Goal: Task Accomplishment & Management: Manage account settings

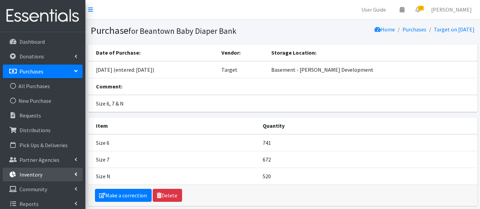
click at [37, 175] on p "Inventory" at bounding box center [30, 174] width 23 height 7
click at [40, 188] on link "Items & Inventory" at bounding box center [43, 189] width 80 height 14
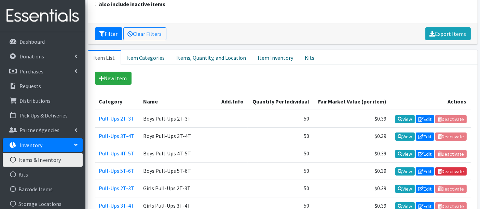
scroll to position [38, 0]
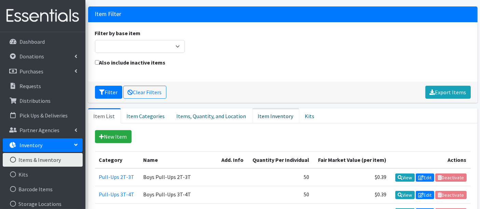
click at [259, 114] on link "Item Inventory" at bounding box center [275, 115] width 47 height 15
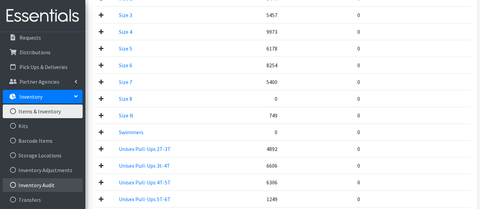
scroll to position [76, 0]
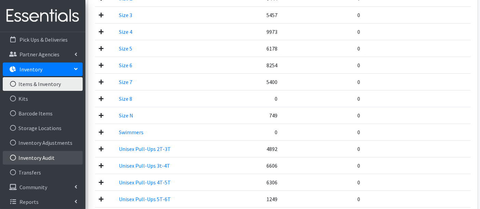
click at [51, 157] on link "Inventory Audit" at bounding box center [43, 158] width 80 height 14
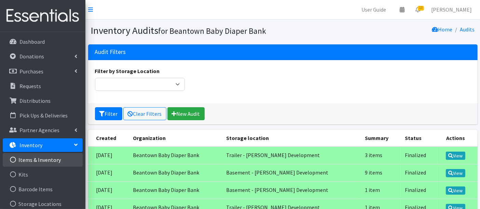
click at [48, 159] on link "Items & Inventory" at bounding box center [43, 160] width 80 height 14
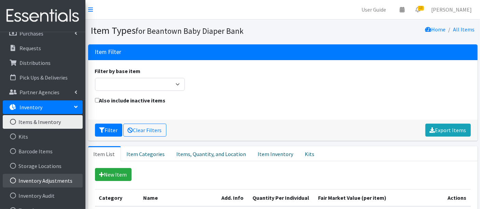
scroll to position [76, 0]
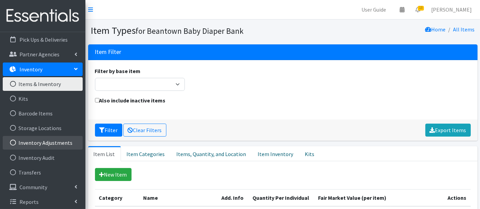
click at [35, 142] on link "Inventory Adjustments" at bounding box center [43, 143] width 80 height 14
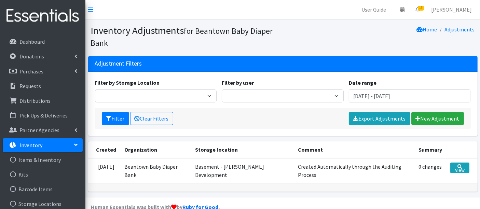
drag, startPoint x: 0, startPoint y: 91, endPoint x: 206, endPoint y: 41, distance: 212.1
click at [206, 41] on h1 "Inventory Adjustments for Beantown Baby Diaper Bank" at bounding box center [186, 37] width 190 height 24
click at [440, 117] on link "New Adjustment" at bounding box center [437, 118] width 53 height 13
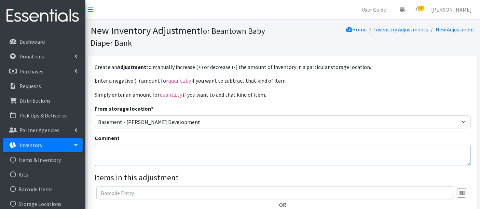
click at [129, 156] on textarea "Comment" at bounding box center [283, 155] width 376 height 21
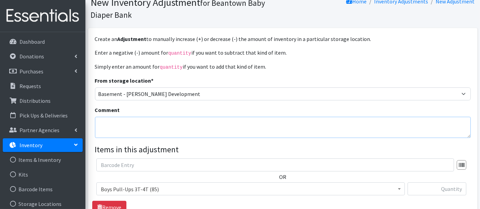
scroll to position [76, 0]
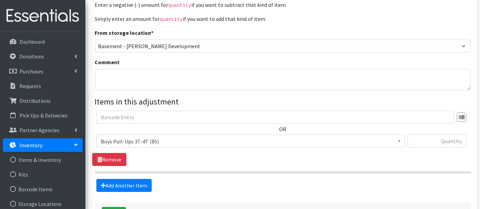
click at [134, 144] on span "Boys Pull-Ups 3T-4T (85)" at bounding box center [251, 142] width 300 height 10
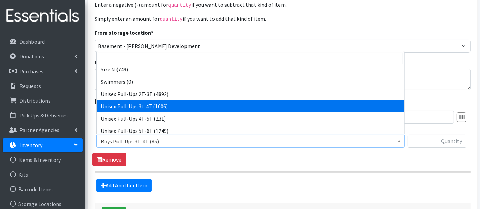
scroll to position [213, 0]
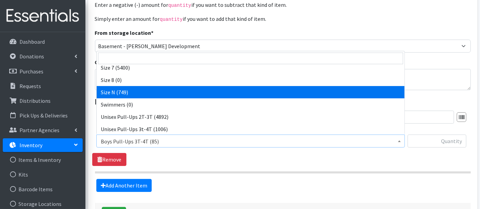
select select "14940"
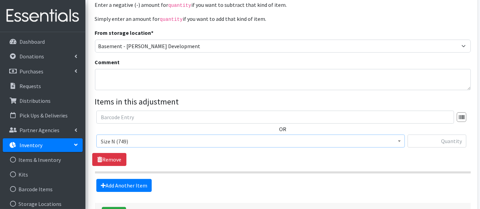
click at [449, 147] on div at bounding box center [437, 144] width 59 height 18
click at [448, 142] on input "text" at bounding box center [437, 141] width 59 height 13
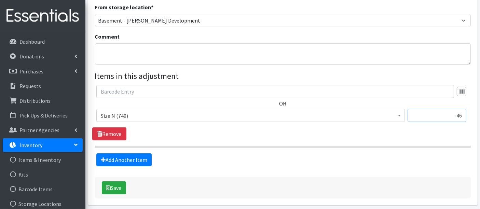
scroll to position [127, 0]
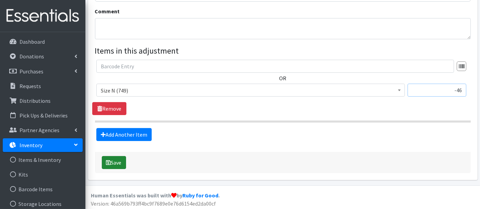
type input "-46"
click at [123, 163] on button "Save" at bounding box center [114, 162] width 24 height 13
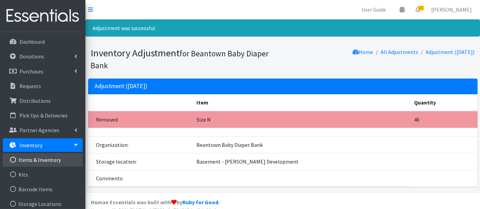
click at [35, 157] on link "Items & Inventory" at bounding box center [43, 160] width 80 height 14
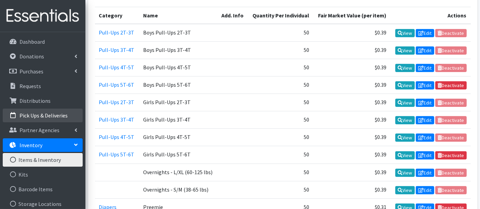
scroll to position [114, 0]
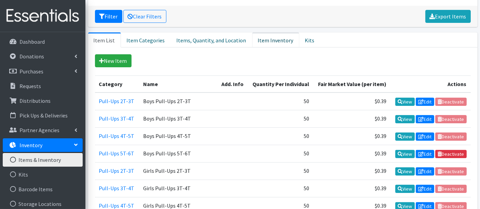
click at [257, 38] on link "Item Inventory" at bounding box center [275, 39] width 47 height 15
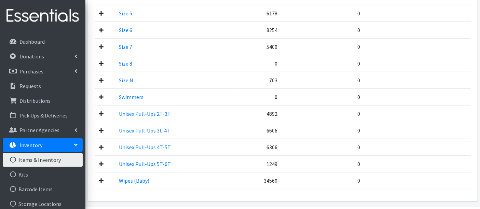
scroll to position [472, 0]
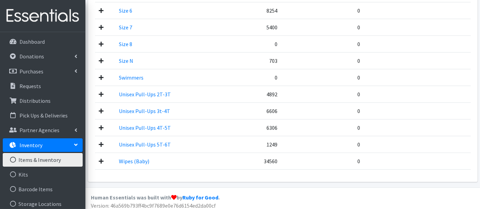
click at [101, 58] on icon at bounding box center [101, 60] width 5 height 5
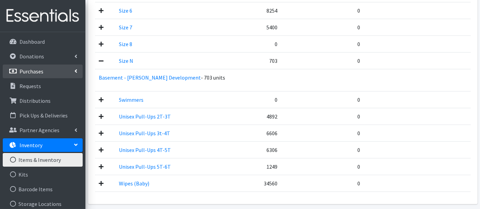
click at [43, 73] on link "Purchases" at bounding box center [43, 72] width 80 height 14
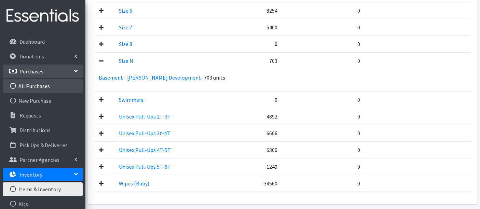
click at [39, 81] on link "All Purchases" at bounding box center [43, 86] width 80 height 14
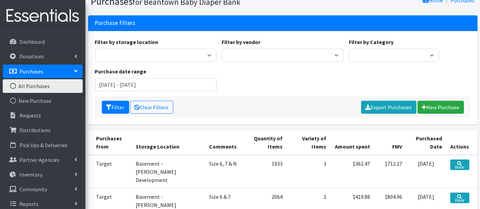
scroll to position [76, 0]
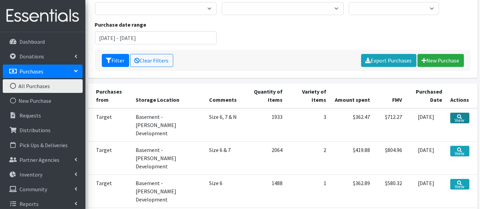
click at [461, 117] on link "View" at bounding box center [459, 118] width 19 height 11
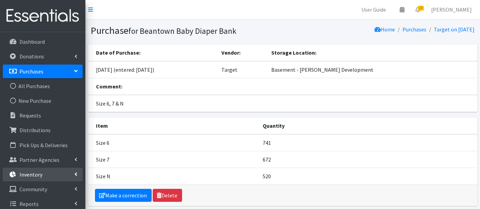
click at [32, 174] on p "Inventory" at bounding box center [30, 174] width 23 height 7
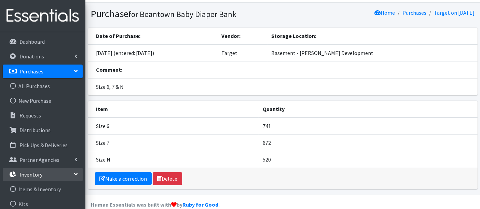
scroll to position [26, 0]
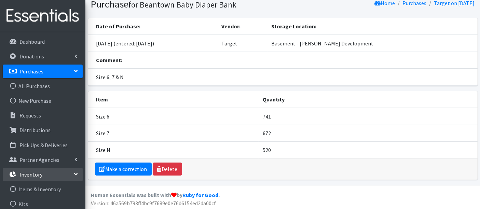
click at [30, 173] on p "Inventory" at bounding box center [30, 174] width 23 height 7
click at [32, 177] on p "Inventory" at bounding box center [30, 174] width 23 height 7
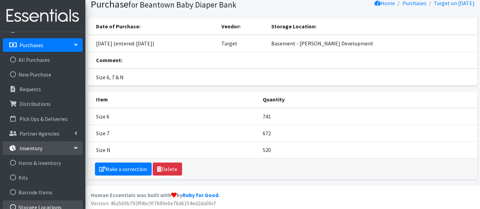
scroll to position [76, 0]
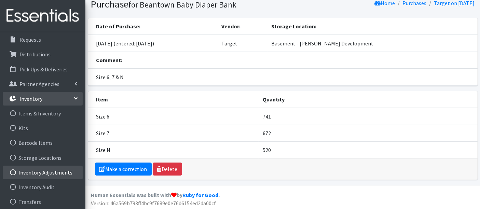
click at [38, 178] on link "Inventory Adjustments" at bounding box center [43, 173] width 80 height 14
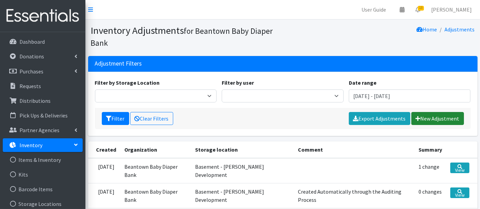
click at [426, 119] on link "New Adjustment" at bounding box center [437, 118] width 53 height 13
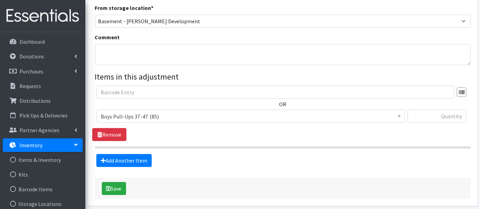
scroll to position [89, 0]
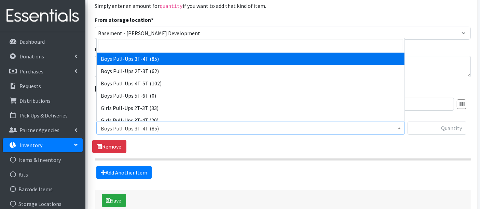
click at [111, 127] on span "Boys Pull-Ups 3T-4T (85)" at bounding box center [251, 129] width 300 height 10
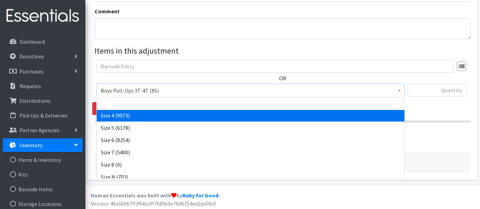
scroll to position [213, 0]
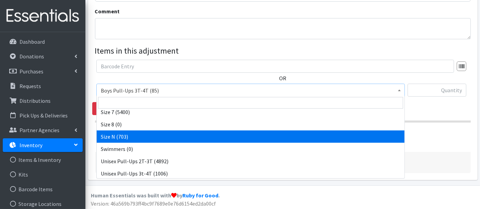
select select "14940"
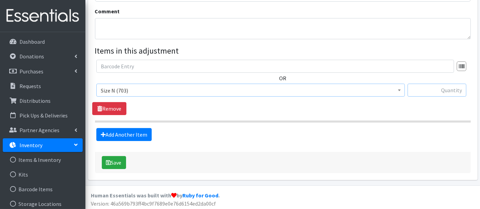
click at [441, 90] on input "text" at bounding box center [437, 90] width 59 height 13
click at [424, 89] on input "-" at bounding box center [437, 90] width 59 height 13
type input "-183"
click at [118, 164] on button "Save" at bounding box center [114, 162] width 24 height 13
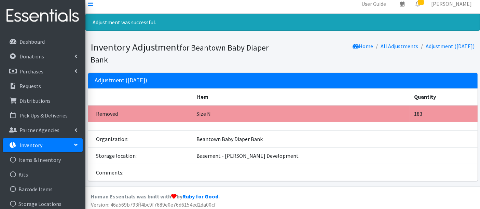
scroll to position [8, 0]
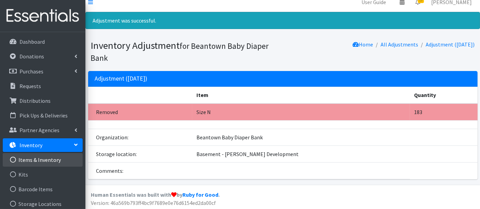
click at [31, 159] on link "Items & Inventory" at bounding box center [43, 160] width 80 height 14
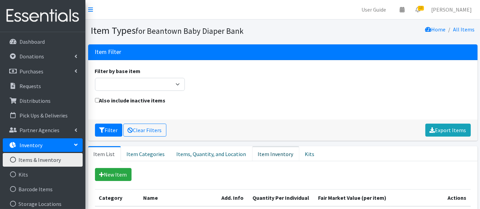
click at [265, 156] on link "Item Inventory" at bounding box center [275, 153] width 47 height 15
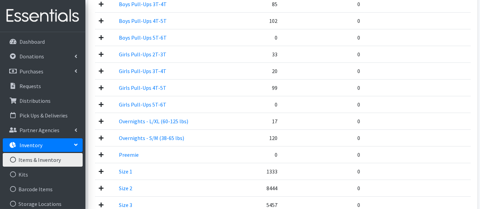
scroll to position [418, 0]
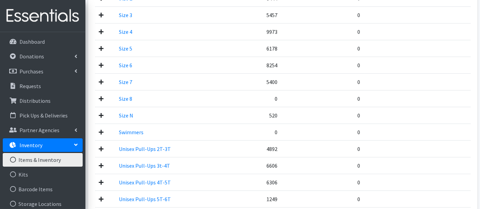
click at [103, 113] on icon at bounding box center [101, 115] width 5 height 5
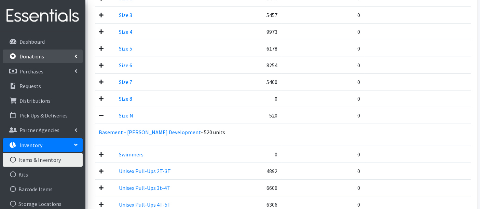
click at [57, 58] on link "Donations" at bounding box center [43, 57] width 80 height 14
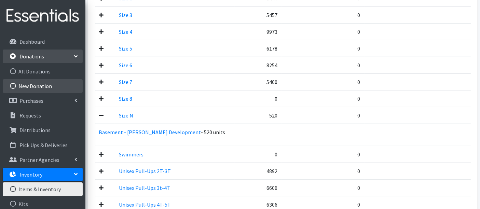
click at [57, 82] on link "New Donation" at bounding box center [43, 86] width 80 height 14
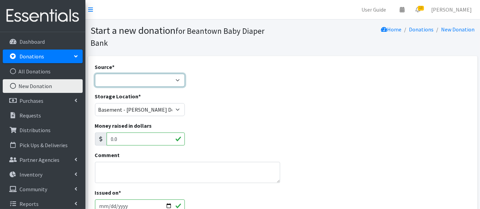
click at [151, 86] on select "Product Drive Manufacturer Donation Site Misc. Donation" at bounding box center [140, 80] width 90 height 13
select select "Donation Site"
click at [95, 74] on select "Product Drive Manufacturer Donation Site Misc. Donation" at bounding box center [140, 80] width 90 height 13
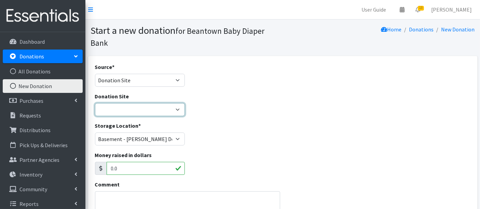
click at [146, 113] on select "Amazon Wishlist LEAP Schools Other/via partner/board member Stop & Shop" at bounding box center [140, 109] width 90 height 13
select select "1032"
click at [95, 103] on select "Amazon Wishlist LEAP Schools Other/via partner/board member Stop & Shop" at bounding box center [140, 109] width 90 height 13
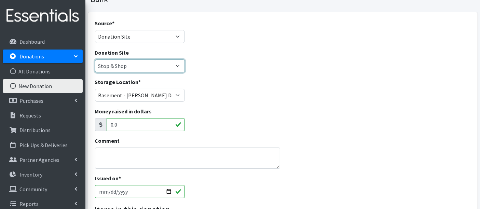
scroll to position [76, 0]
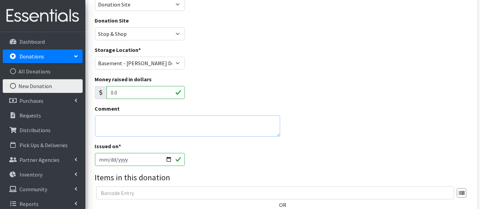
click at [154, 127] on textarea "Comment" at bounding box center [188, 125] width 186 height 21
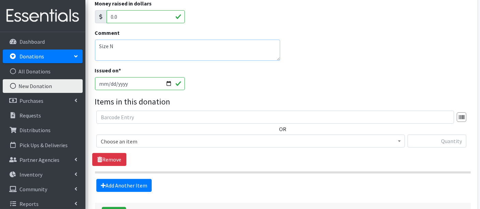
type textarea "Size N"
click at [170, 138] on span "Choose an item" at bounding box center [251, 142] width 300 height 10
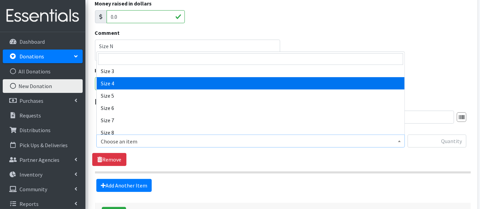
scroll to position [190, 0]
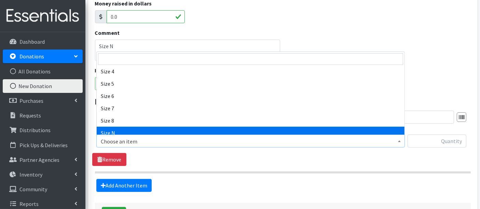
select select "14940"
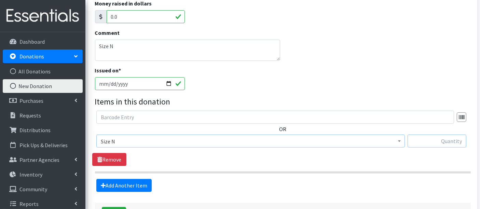
click at [444, 145] on input "text" at bounding box center [437, 141] width 59 height 13
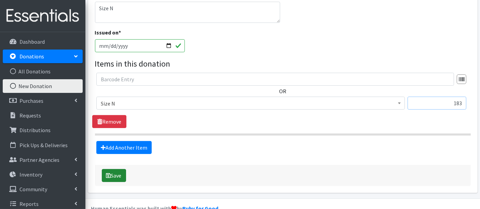
type input "183"
click at [118, 177] on button "Save" at bounding box center [114, 175] width 24 height 13
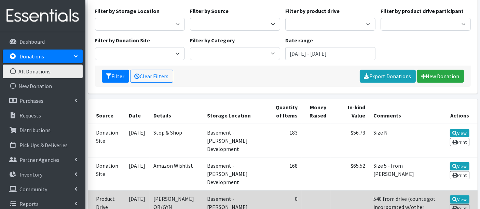
scroll to position [152, 0]
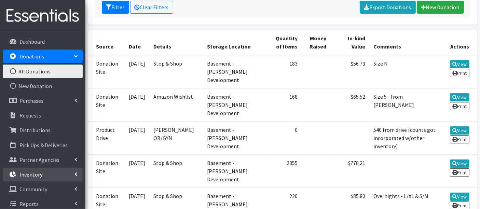
click at [37, 178] on link "Inventory" at bounding box center [43, 175] width 80 height 14
click at [50, 187] on link "Items & Inventory" at bounding box center [43, 189] width 80 height 14
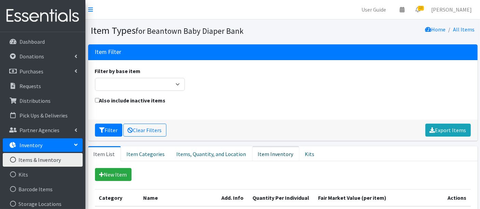
click at [267, 152] on link "Item Inventory" at bounding box center [275, 153] width 47 height 15
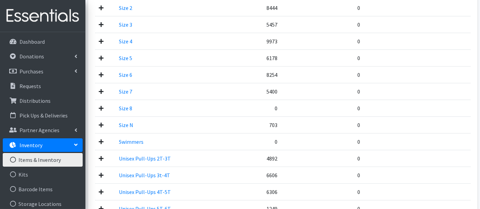
scroll to position [418, 0]
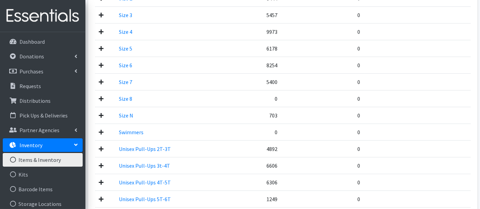
click at [36, 161] on link "Items & Inventory" at bounding box center [43, 160] width 80 height 14
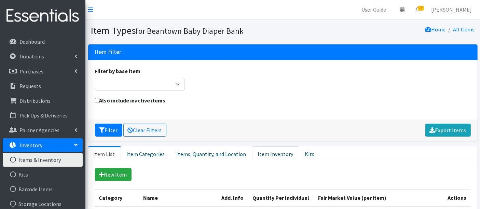
click at [272, 154] on link "Item Inventory" at bounding box center [275, 153] width 47 height 15
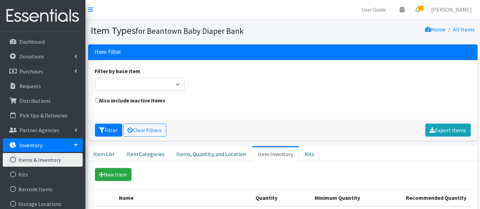
click at [53, 147] on link "Inventory" at bounding box center [43, 145] width 80 height 14
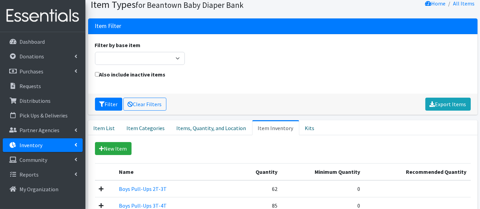
scroll to position [38, 0]
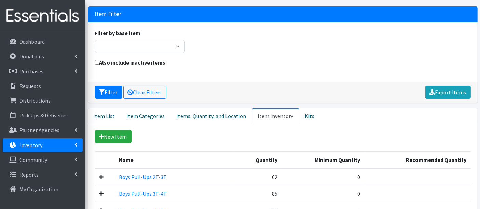
click at [47, 142] on link "Inventory" at bounding box center [43, 145] width 80 height 14
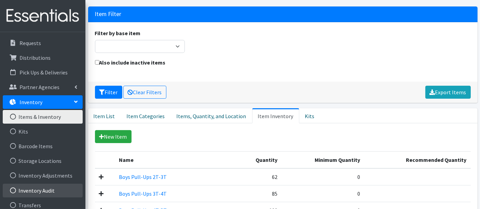
scroll to position [78, 0]
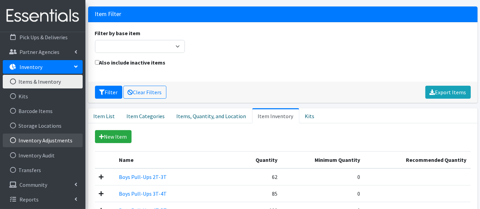
click at [52, 137] on link "Inventory Adjustments" at bounding box center [43, 141] width 80 height 14
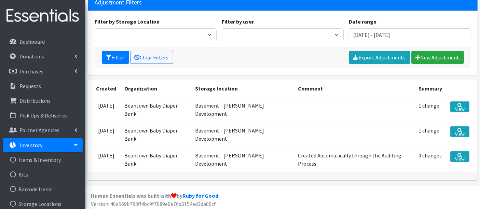
scroll to position [62, 0]
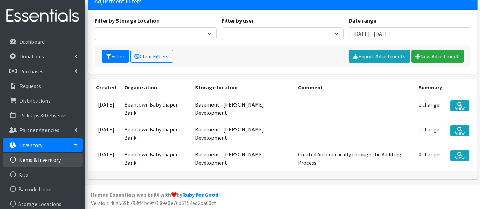
drag, startPoint x: 65, startPoint y: 168, endPoint x: 53, endPoint y: 161, distance: 13.5
click at [53, 161] on link "Items & Inventory" at bounding box center [43, 160] width 80 height 14
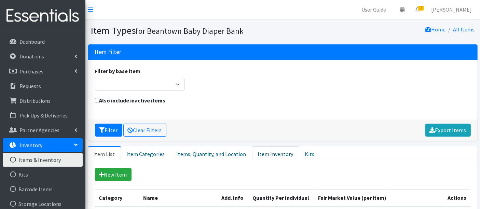
click at [272, 154] on link "Item Inventory" at bounding box center [275, 153] width 47 height 15
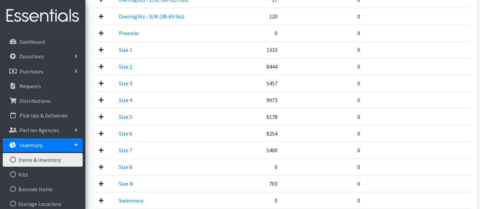
scroll to position [455, 0]
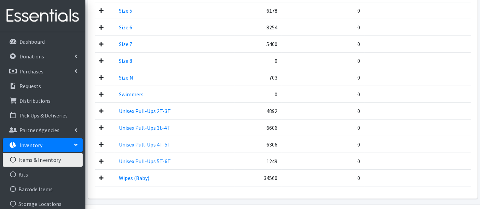
click at [103, 75] on icon at bounding box center [101, 77] width 5 height 5
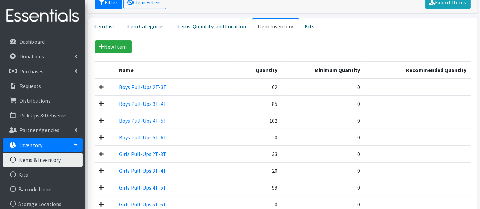
scroll to position [0, 0]
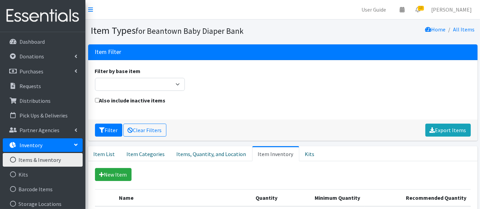
click at [47, 142] on link "Inventory" at bounding box center [43, 145] width 80 height 14
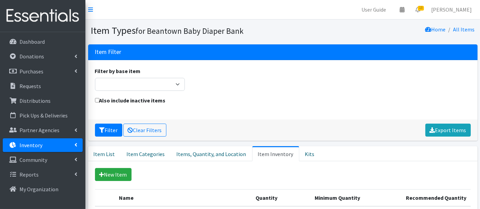
click at [47, 143] on link "Inventory" at bounding box center [43, 145] width 80 height 14
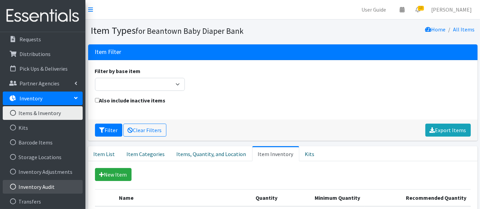
scroll to position [78, 0]
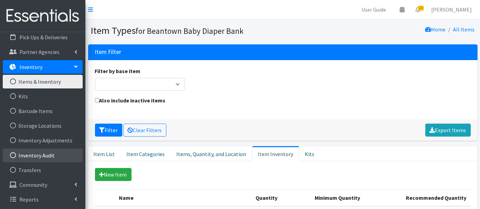
click at [46, 156] on link "Inventory Audit" at bounding box center [43, 156] width 80 height 14
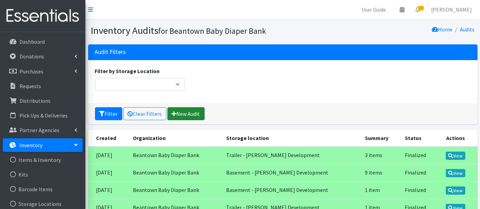
click at [194, 113] on link "New Audit" at bounding box center [185, 113] width 37 height 13
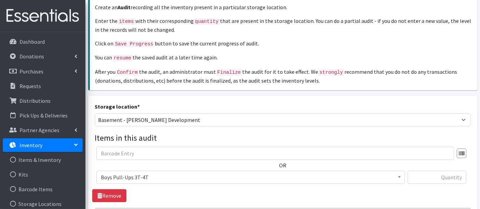
scroll to position [114, 0]
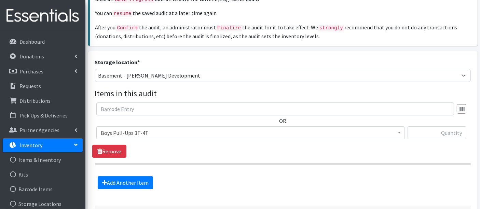
click at [114, 138] on span "Boys Pull-Ups 3T-4T Boys Pull-Ups 2T-3T Boys Pull-Ups 4T-5T Boys Pull-Ups 5T-6T…" at bounding box center [250, 135] width 309 height 18
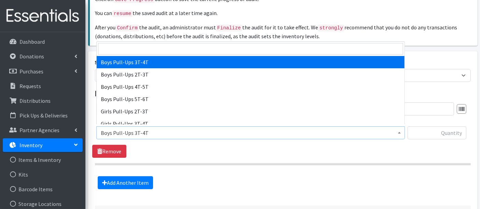
click at [114, 134] on span "Boys Pull-Ups 3T-4T" at bounding box center [251, 133] width 300 height 10
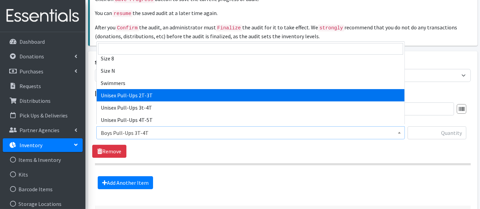
scroll to position [213, 0]
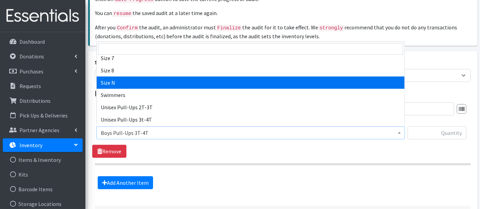
select select "14940"
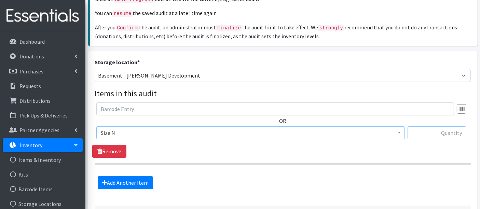
click at [435, 131] on input "text" at bounding box center [437, 132] width 59 height 13
click at [28, 77] on link "Purchases" at bounding box center [43, 72] width 80 height 14
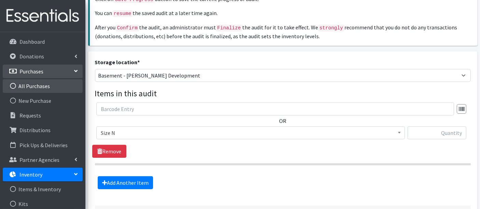
click at [31, 85] on link "All Purchases" at bounding box center [43, 86] width 80 height 14
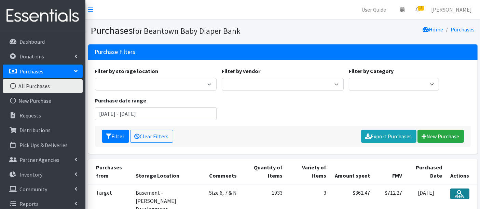
click at [461, 196] on link "View" at bounding box center [459, 194] width 19 height 11
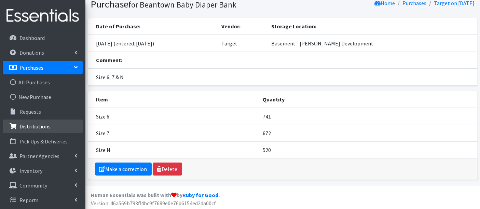
scroll to position [5, 0]
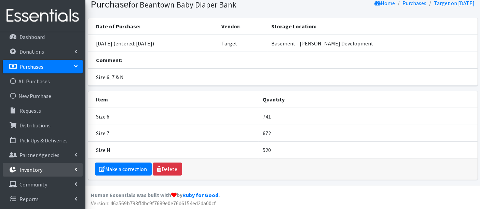
click at [34, 164] on link "Inventory" at bounding box center [43, 170] width 80 height 14
click at [36, 182] on link "Items & Inventory" at bounding box center [43, 185] width 80 height 14
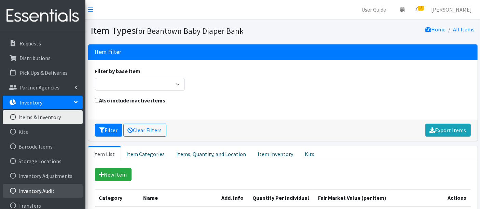
scroll to position [76, 0]
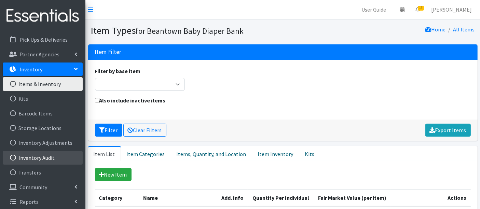
click at [37, 154] on link "Inventory Audit" at bounding box center [43, 158] width 80 height 14
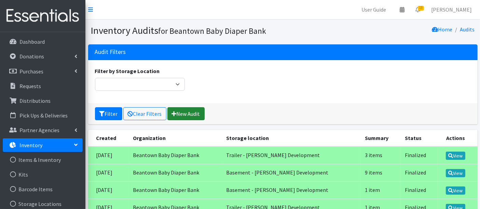
click at [185, 113] on link "New Audit" at bounding box center [185, 113] width 37 height 13
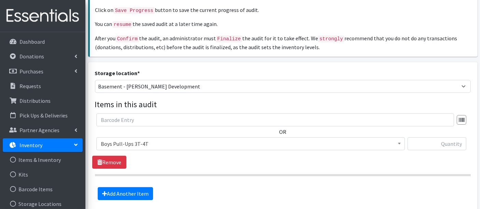
scroll to position [166, 0]
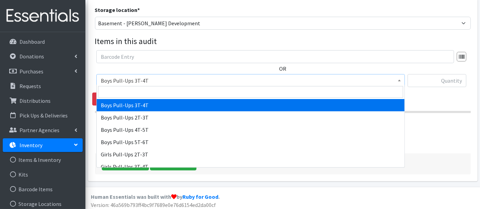
drag, startPoint x: 122, startPoint y: 75, endPoint x: 133, endPoint y: 93, distance: 21.2
click at [122, 76] on span "Boys Pull-Ups 3T-4T" at bounding box center [251, 81] width 300 height 10
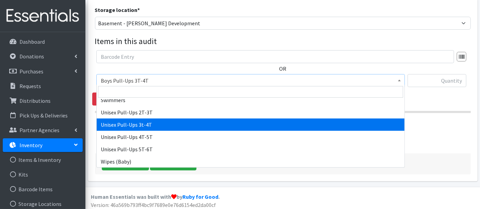
scroll to position [213, 0]
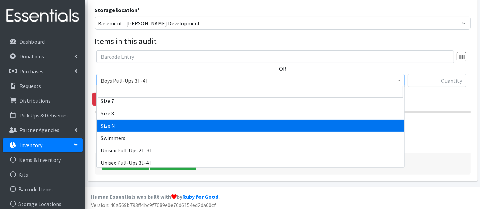
select select "14940"
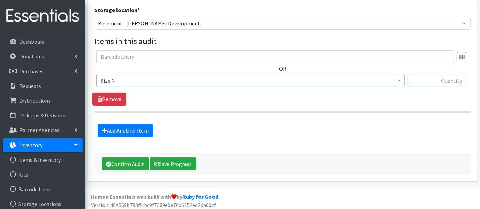
click at [442, 74] on input "text" at bounding box center [437, 80] width 59 height 13
type input "1223"
click at [102, 158] on button "Confirm Audit" at bounding box center [125, 164] width 47 height 13
click at [47, 157] on link "Items & Inventory" at bounding box center [43, 160] width 80 height 14
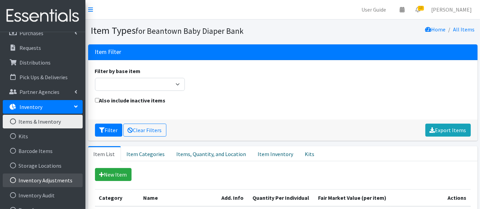
scroll to position [76, 0]
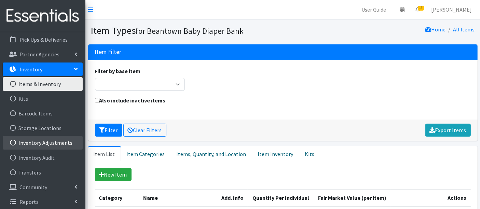
click at [50, 144] on link "Inventory Adjustments" at bounding box center [43, 143] width 80 height 14
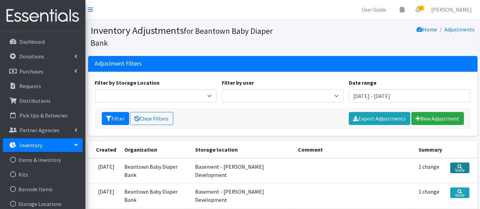
drag, startPoint x: 457, startPoint y: 168, endPoint x: 480, endPoint y: 166, distance: 23.4
click at [457, 167] on link "View" at bounding box center [459, 168] width 19 height 11
click at [442, 119] on link "New Adjustment" at bounding box center [437, 118] width 53 height 13
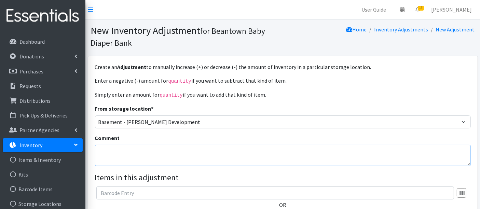
click at [169, 154] on textarea "Comment" at bounding box center [283, 155] width 376 height 21
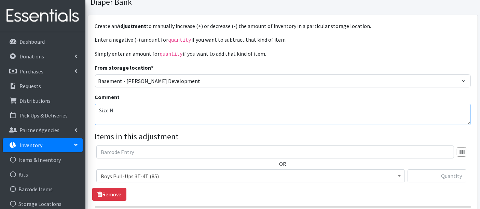
scroll to position [76, 0]
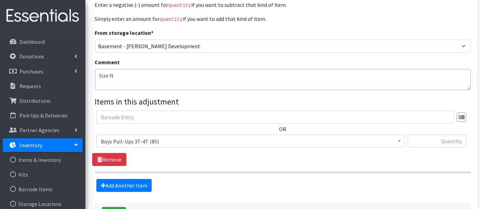
type textarea "Size N"
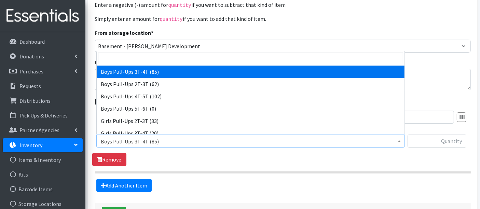
click at [147, 138] on span "Boys Pull-Ups 3T-4T (85)" at bounding box center [251, 142] width 300 height 10
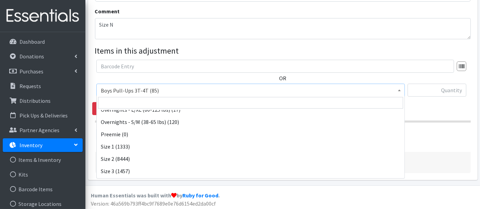
scroll to position [190, 0]
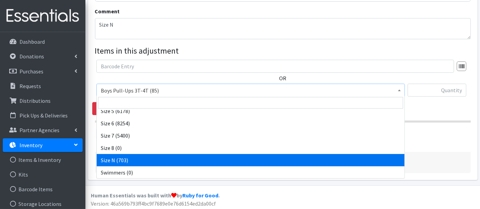
drag, startPoint x: 166, startPoint y: 156, endPoint x: 174, endPoint y: 154, distance: 8.1
select select "14940"
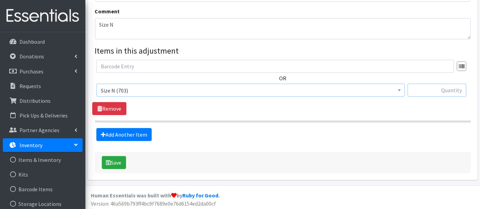
click at [431, 88] on input "text" at bounding box center [437, 90] width 59 height 13
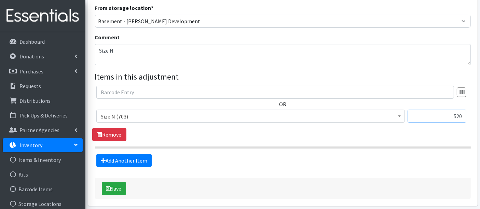
scroll to position [127, 0]
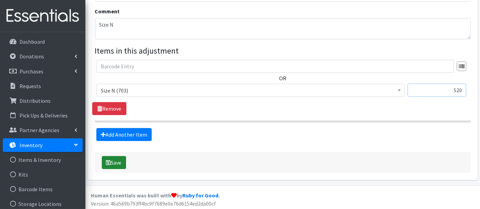
type input "520"
click at [113, 160] on button "Save" at bounding box center [114, 162] width 24 height 13
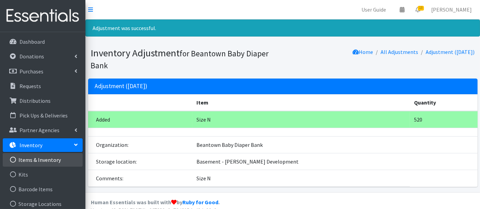
click at [44, 156] on link "Items & Inventory" at bounding box center [43, 160] width 80 height 14
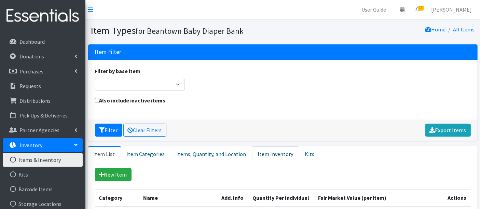
click at [262, 151] on link "Item Inventory" at bounding box center [275, 153] width 47 height 15
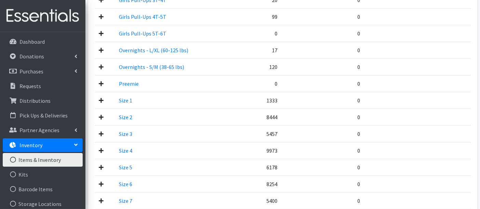
scroll to position [455, 0]
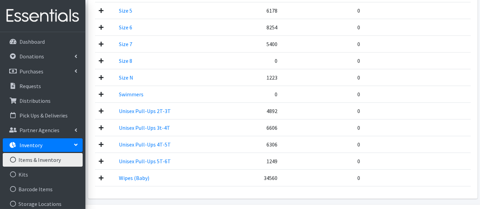
click at [103, 26] on icon at bounding box center [101, 27] width 5 height 5
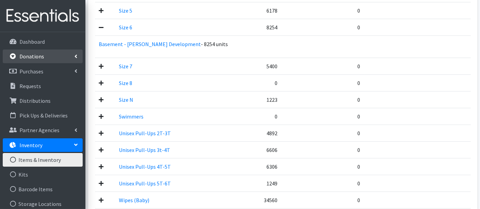
click at [32, 58] on p "Donations" at bounding box center [31, 56] width 25 height 7
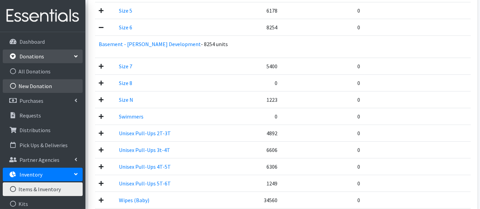
click at [32, 83] on link "New Donation" at bounding box center [43, 86] width 80 height 14
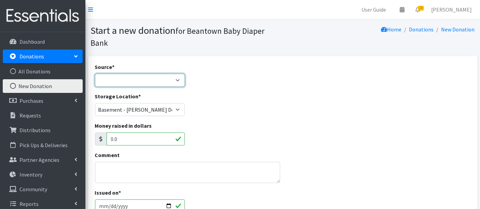
click at [108, 81] on select "Product Drive Manufacturer Donation Site Misc. Donation" at bounding box center [140, 80] width 90 height 13
select select "Donation Site"
click at [95, 74] on select "Product Drive Manufacturer Donation Site Misc. Donation" at bounding box center [140, 80] width 90 height 13
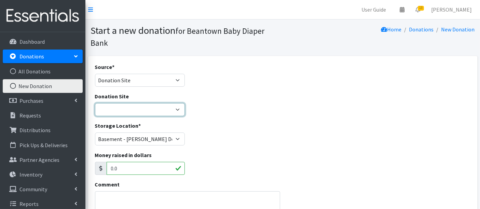
click at [123, 107] on select "Amazon Wishlist LEAP Schools Other/via partner/board member Stop & Shop" at bounding box center [140, 109] width 90 height 13
select select "1032"
click at [95, 103] on select "Amazon Wishlist LEAP Schools Other/via partner/board member Stop & Shop" at bounding box center [140, 109] width 90 height 13
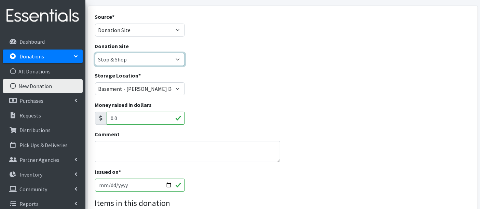
scroll to position [114, 0]
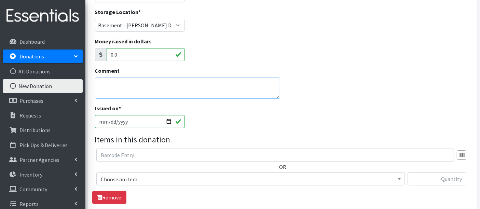
click at [143, 90] on textarea "Comment" at bounding box center [188, 88] width 186 height 21
type textarea "I"
type textarea "Adding to inventory"
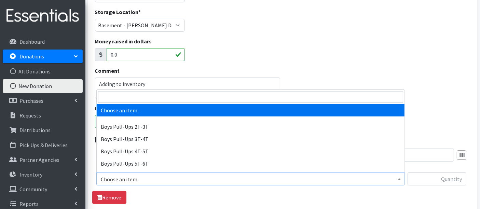
click at [205, 181] on span "Choose an item" at bounding box center [251, 180] width 300 height 10
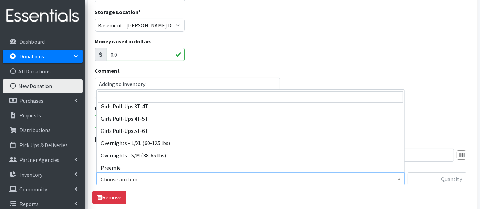
scroll to position [152, 0]
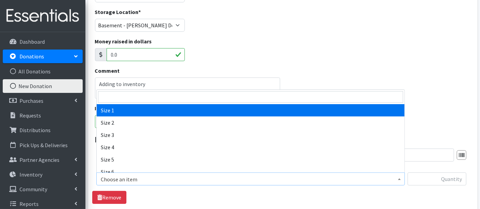
select select "14938"
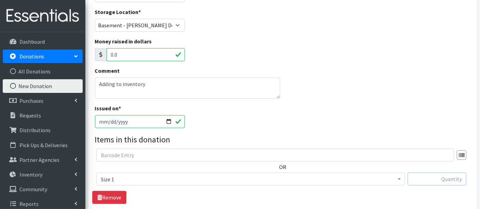
click at [431, 177] on input "text" at bounding box center [437, 179] width 59 height 13
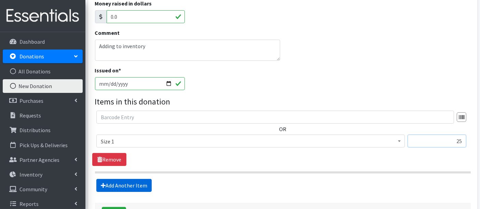
type input "25"
click at [131, 185] on link "Add Another Item" at bounding box center [123, 185] width 55 height 13
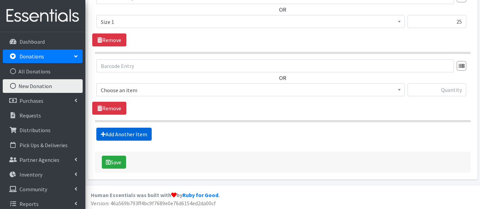
scroll to position [271, 0]
click at [171, 95] on span "Choose an item" at bounding box center [250, 89] width 309 height 13
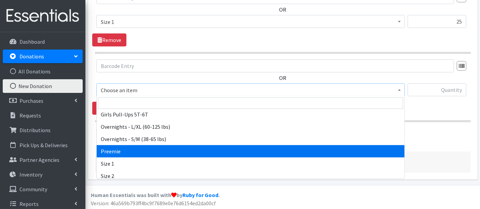
scroll to position [114, 0]
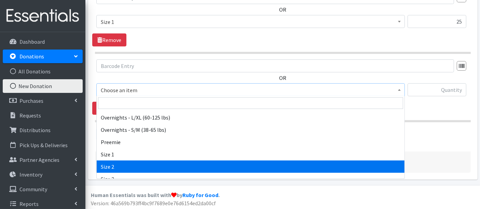
select select "14919"
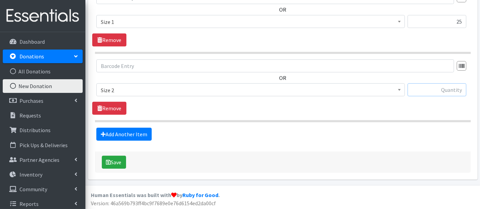
click at [449, 87] on input "text" at bounding box center [437, 89] width 59 height 13
type input "326"
click at [119, 135] on link "Add Another Item" at bounding box center [123, 134] width 55 height 13
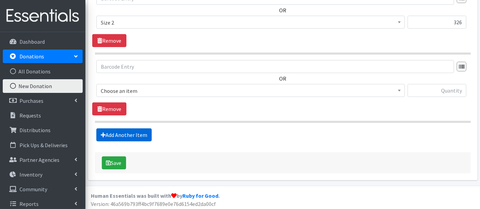
scroll to position [340, 0]
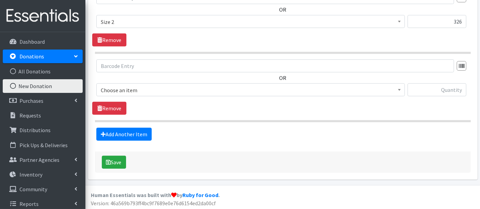
click at [119, 88] on span "Choose an item" at bounding box center [251, 90] width 300 height 10
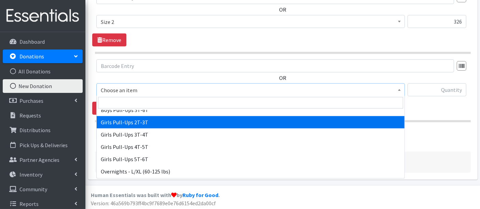
scroll to position [114, 0]
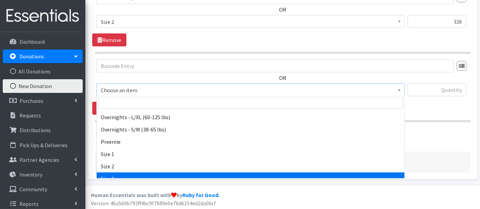
select select "14902"
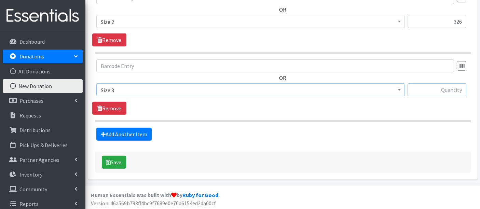
click at [446, 87] on input "text" at bounding box center [437, 89] width 59 height 13
type input "292"
click at [121, 137] on link "Add Another Item" at bounding box center [123, 134] width 55 height 13
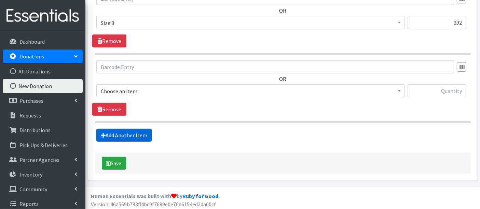
scroll to position [408, 0]
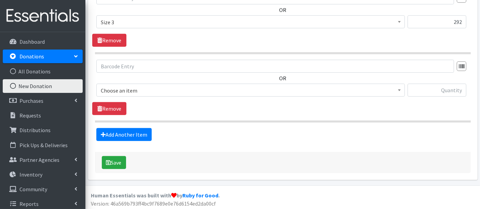
click at [136, 93] on span "Choose an item" at bounding box center [251, 91] width 300 height 10
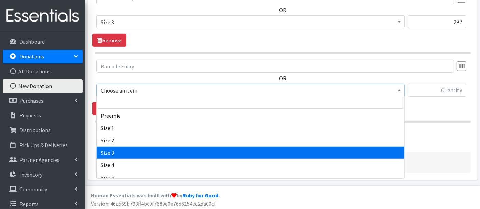
scroll to position [152, 0]
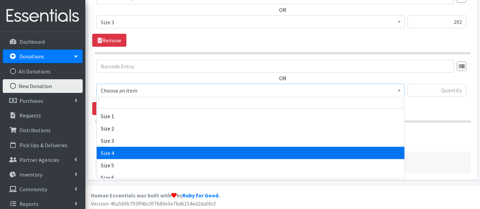
select select "14922"
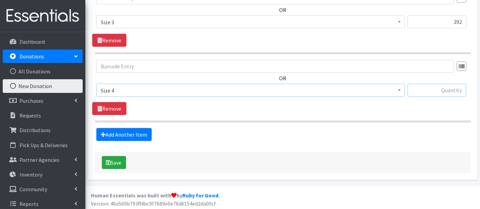
click at [437, 92] on input "text" at bounding box center [437, 90] width 59 height 13
type input "503"
click at [110, 138] on link "Add Another Item" at bounding box center [123, 134] width 55 height 13
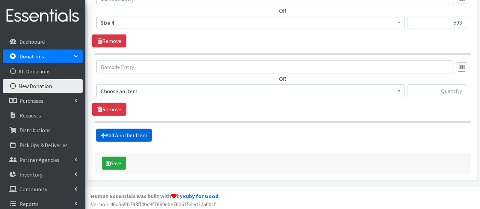
scroll to position [476, 0]
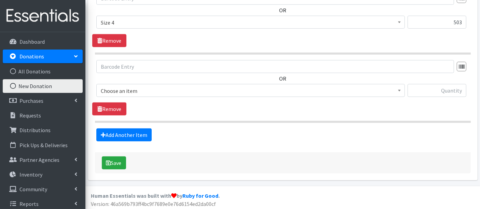
click at [134, 91] on span "Choose an item" at bounding box center [251, 91] width 300 height 10
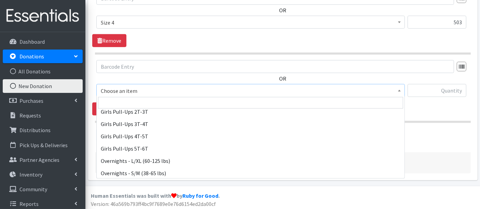
scroll to position [152, 0]
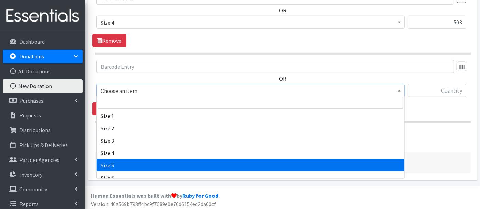
select select "14920"
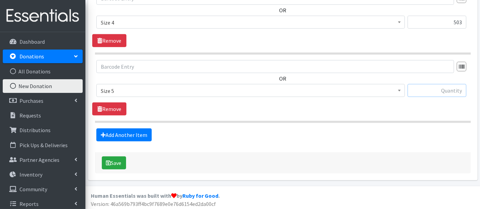
click at [452, 90] on input "text" at bounding box center [437, 90] width 59 height 13
type input "88"
click at [139, 134] on link "Add Another Item" at bounding box center [123, 134] width 55 height 13
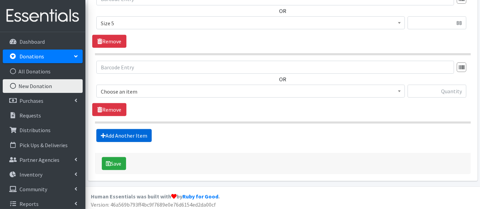
scroll to position [544, 0]
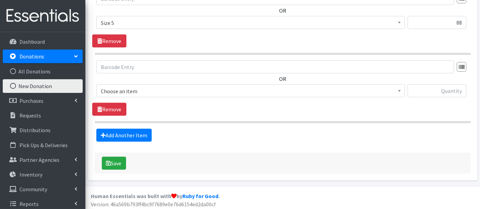
click at [144, 86] on span "Choose an item" at bounding box center [251, 91] width 300 height 10
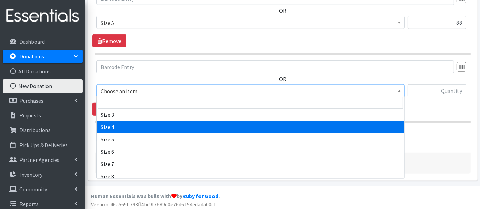
scroll to position [190, 0]
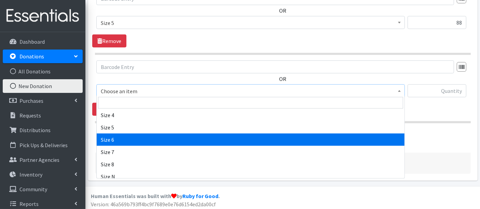
select select "14903"
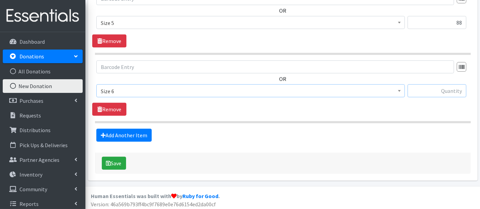
click at [438, 92] on input "text" at bounding box center [437, 90] width 59 height 13
type input "90"
click at [120, 130] on link "Add Another Item" at bounding box center [123, 135] width 55 height 13
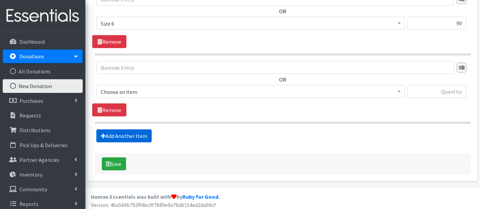
scroll to position [612, 0]
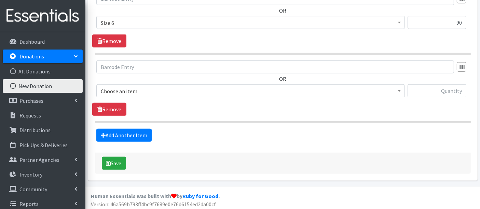
click at [119, 86] on span "Choose an item" at bounding box center [251, 91] width 300 height 10
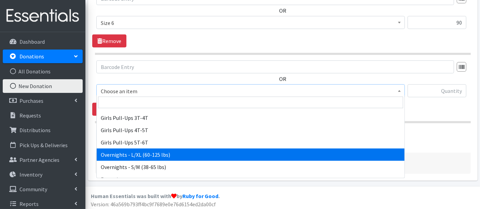
scroll to position [190, 0]
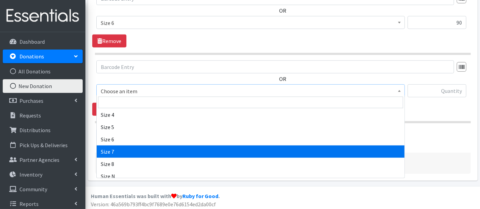
select select "14916"
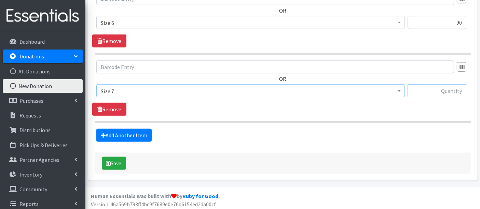
click at [459, 91] on input "text" at bounding box center [437, 90] width 59 height 13
type input "44"
click at [126, 135] on link "Add Another Item" at bounding box center [123, 135] width 55 height 13
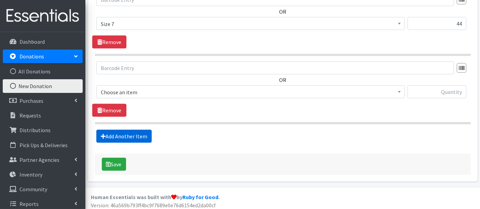
scroll to position [680, 0]
click at [137, 94] on span "Choose an item" at bounding box center [250, 91] width 309 height 13
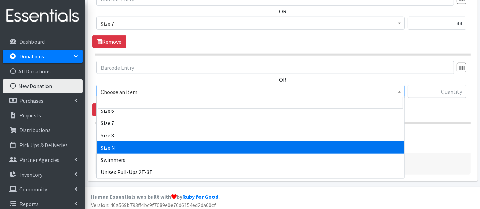
scroll to position [268, 0]
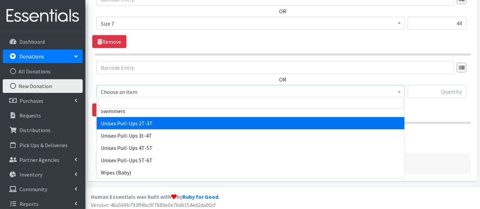
select select "14948"
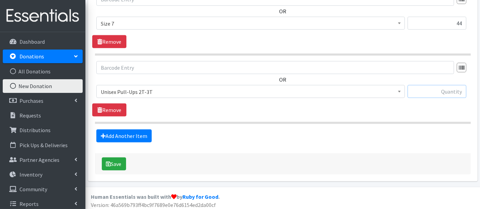
click at [448, 90] on input "text" at bounding box center [437, 91] width 59 height 13
type input "25"
click at [115, 161] on button "Save" at bounding box center [114, 164] width 24 height 13
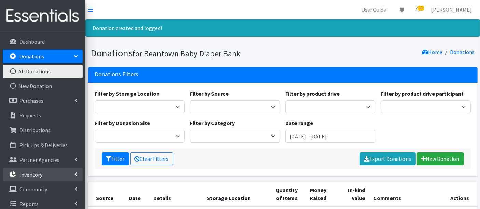
click at [33, 175] on p "Inventory" at bounding box center [30, 174] width 23 height 7
click at [42, 186] on link "Items & Inventory" at bounding box center [43, 189] width 80 height 14
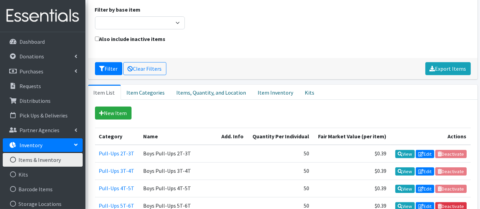
scroll to position [114, 0]
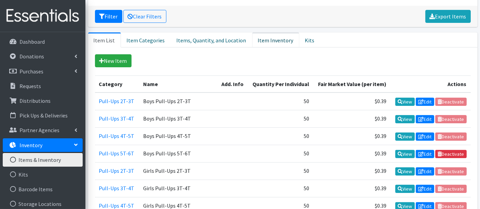
click at [261, 42] on link "Item Inventory" at bounding box center [275, 39] width 47 height 15
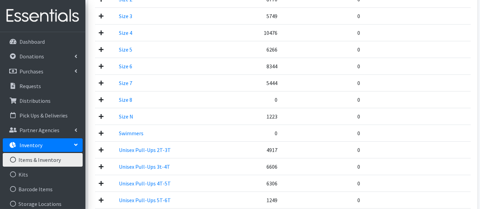
scroll to position [418, 0]
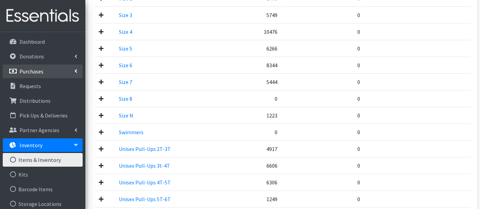
click at [27, 73] on p "Purchases" at bounding box center [31, 71] width 24 height 7
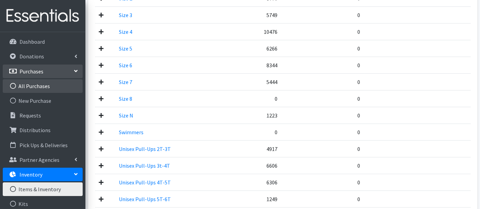
click at [31, 88] on link "All Purchases" at bounding box center [43, 86] width 80 height 14
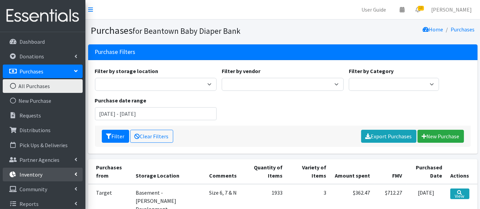
click at [35, 174] on p "Inventory" at bounding box center [30, 174] width 23 height 7
click at [38, 189] on link "Items & Inventory" at bounding box center [43, 189] width 80 height 14
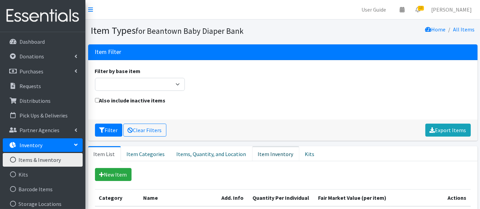
click at [269, 147] on link "Item Inventory" at bounding box center [275, 153] width 47 height 15
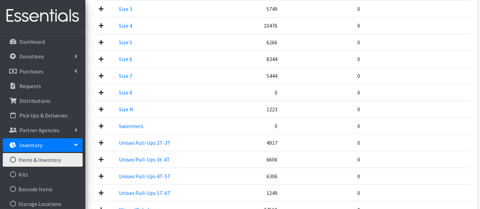
scroll to position [380, 0]
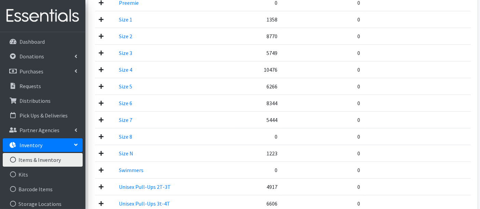
click at [101, 134] on icon at bounding box center [101, 136] width 5 height 5
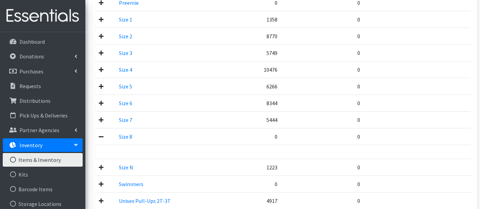
click at [101, 134] on icon at bounding box center [101, 136] width 5 height 5
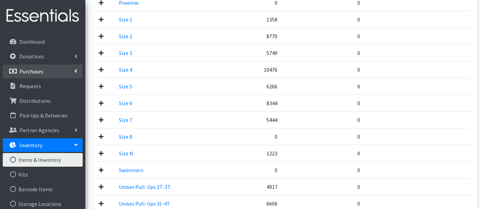
click at [18, 74] on link "Purchases" at bounding box center [43, 72] width 80 height 14
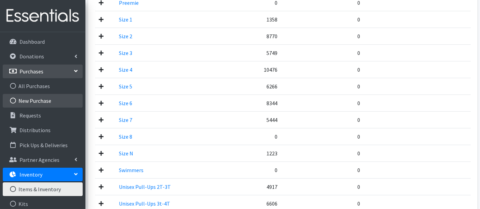
click at [30, 101] on link "New Purchase" at bounding box center [43, 101] width 80 height 14
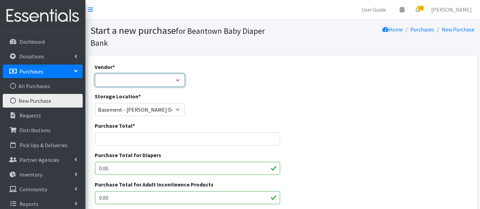
click at [123, 79] on select "Amazon HDI Wholesale/Brookies JSL Target Walmart ---Not Listed---" at bounding box center [140, 80] width 90 height 13
select select "591"
click at [95, 74] on select "Amazon HDI Wholesale/Brookies JSL Target Walmart ---Not Listed---" at bounding box center [140, 80] width 90 height 13
click at [139, 144] on input "Purchase Total *" at bounding box center [188, 139] width 186 height 13
type input "109.52"
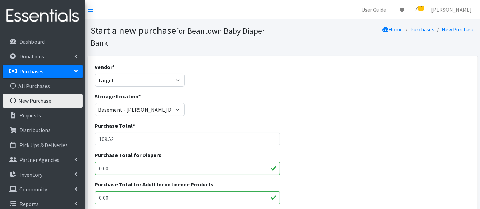
click at [268, 99] on div "Storage Location * Basement - [PERSON_NAME] Development Trailer - [PERSON_NAME]…" at bounding box center [282, 106] width 381 height 29
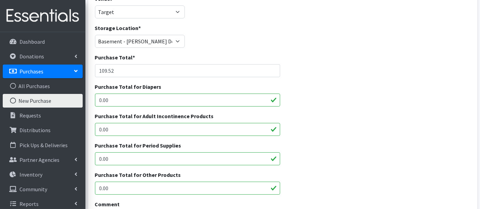
scroll to position [76, 0]
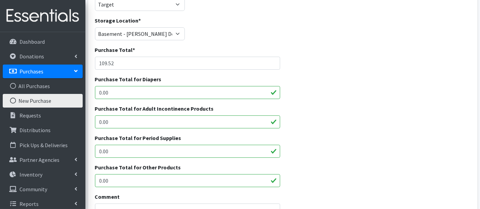
drag, startPoint x: 139, startPoint y: 85, endPoint x: 83, endPoint y: 87, distance: 55.4
click at [83, 87] on div "User Guide 0 Pick-ups remaining this week View Calendar 13 13 Requests 0 Partne…" at bounding box center [240, 175] width 480 height 502
click at [134, 95] on input "0.00" at bounding box center [188, 92] width 186 height 13
drag, startPoint x: 113, startPoint y: 95, endPoint x: 86, endPoint y: 92, distance: 27.5
click at [86, 92] on div "Vendor * Amazon HDI Wholesale/Brookies JSL Target Walmart ---Not Listed--- Stor…" at bounding box center [282, 190] width 395 height 420
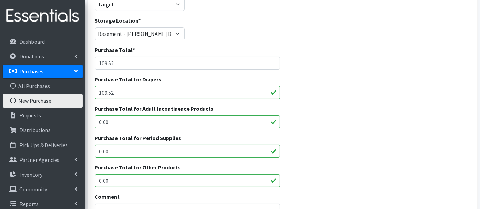
type input "109.52"
click at [330, 149] on div "Purchase Total for Period Supplies 0.00" at bounding box center [282, 148] width 381 height 29
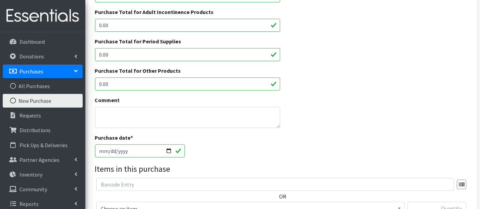
scroll to position [228, 0]
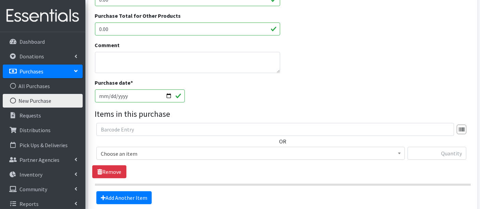
click at [124, 156] on span "Choose an item" at bounding box center [251, 154] width 300 height 10
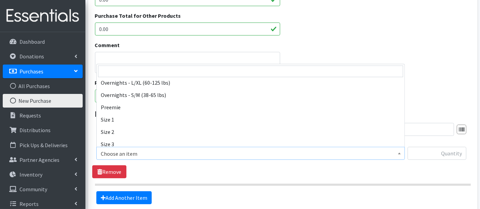
scroll to position [152, 0]
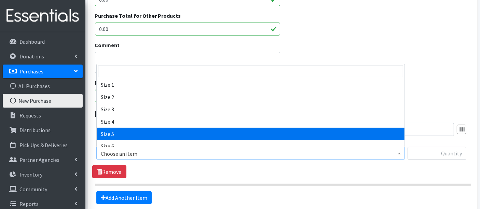
select select "14920"
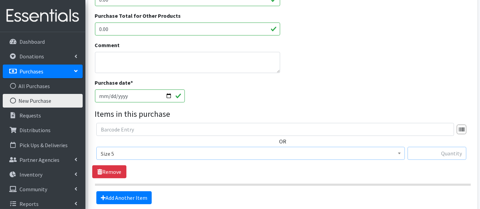
click at [439, 152] on input "text" at bounding box center [437, 153] width 59 height 13
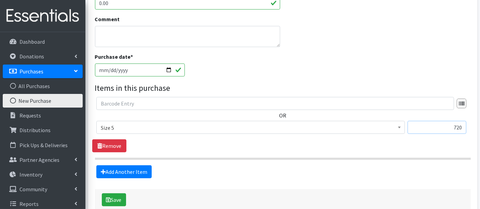
scroll to position [265, 0]
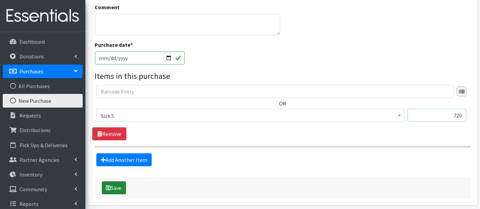
type input "720"
click at [115, 186] on button "Save" at bounding box center [114, 187] width 24 height 13
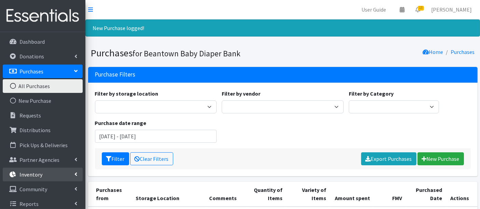
click at [39, 177] on p "Inventory" at bounding box center [30, 174] width 23 height 7
click at [42, 188] on link "Items & Inventory" at bounding box center [43, 189] width 80 height 14
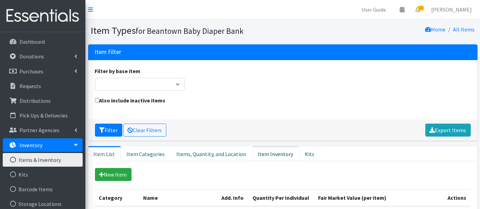
click at [261, 152] on link "Item Inventory" at bounding box center [275, 153] width 47 height 15
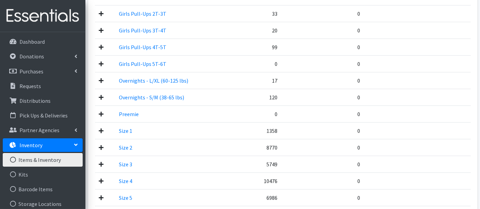
scroll to position [265, 0]
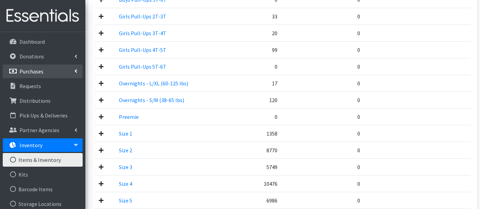
click at [38, 70] on p "Purchases" at bounding box center [31, 71] width 24 height 7
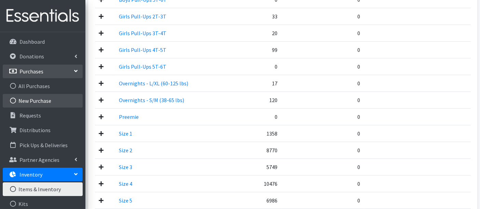
click at [39, 99] on link "New Purchase" at bounding box center [43, 101] width 80 height 14
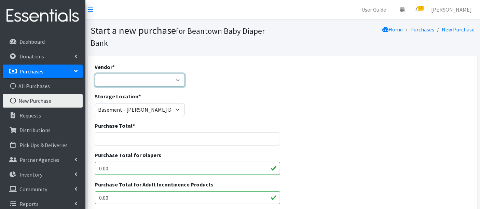
click at [137, 82] on select "Amazon HDI Wholesale/Brookies JSL Target Walmart ---Not Listed---" at bounding box center [140, 80] width 90 height 13
select select "591"
click at [95, 74] on select "Amazon HDI Wholesale/Brookies JSL Target Walmart ---Not Listed---" at bounding box center [140, 80] width 90 height 13
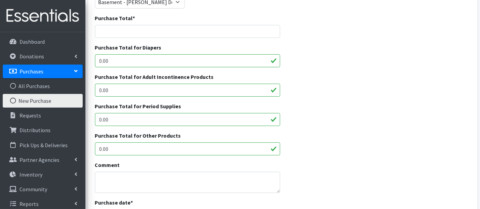
scroll to position [114, 0]
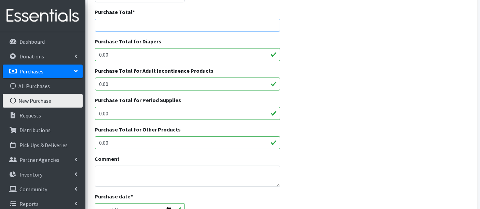
click at [137, 25] on input "Purchase Total *" at bounding box center [188, 25] width 186 height 13
type input "79.92"
click at [140, 55] on input "0.00" at bounding box center [188, 54] width 186 height 13
drag, startPoint x: 139, startPoint y: 55, endPoint x: 64, endPoint y: 57, distance: 75.5
click at [64, 57] on div "User Guide 0 Pick-ups remaining this week View Calendar 13 13 Requests 0 Partne…" at bounding box center [240, 137] width 480 height 502
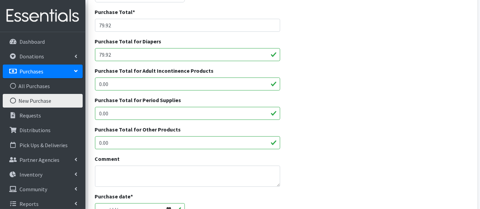
type input "79.92"
click at [358, 114] on div "Purchase Total for Period Supplies 0.00" at bounding box center [282, 110] width 381 height 29
click at [238, 172] on textarea "Comment" at bounding box center [188, 176] width 186 height 21
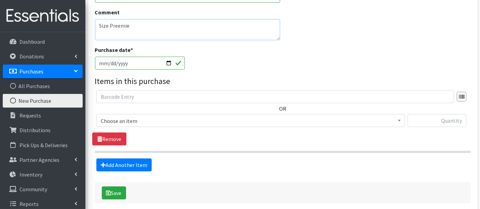
scroll to position [292, 0]
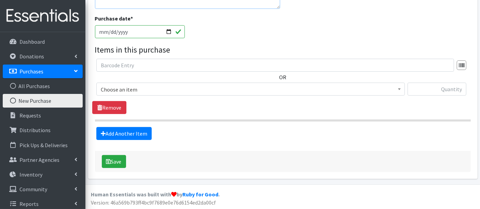
type textarea "Size Preemie"
click at [133, 88] on span "Choose an item" at bounding box center [251, 90] width 300 height 10
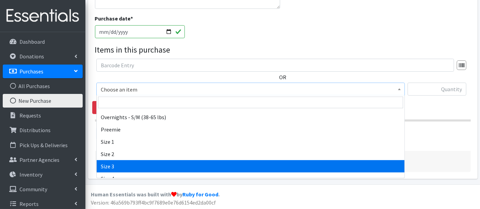
scroll to position [116, 0]
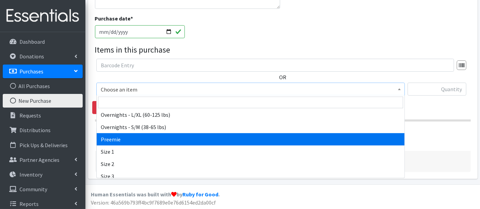
select select "14932"
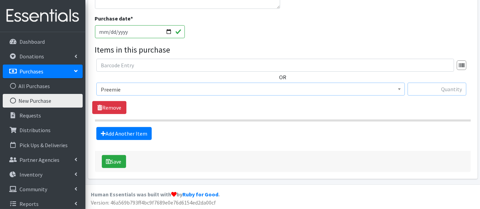
click at [426, 84] on input "text" at bounding box center [437, 89] width 59 height 13
type input "228"
click at [113, 160] on button "Save" at bounding box center [114, 161] width 24 height 13
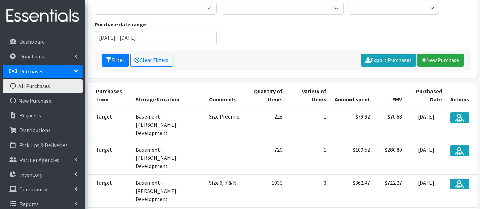
scroll to position [190, 0]
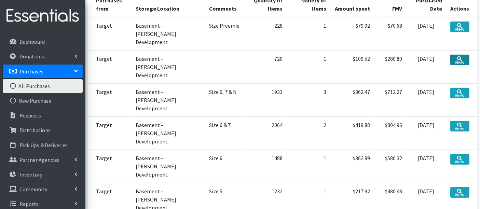
click at [461, 56] on icon at bounding box center [460, 58] width 5 height 5
click at [458, 55] on link "View" at bounding box center [459, 60] width 19 height 11
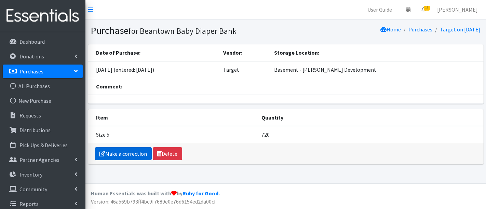
click at [115, 154] on link "Make a correction" at bounding box center [123, 153] width 57 height 13
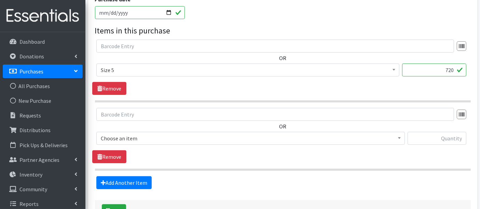
scroll to position [342, 0]
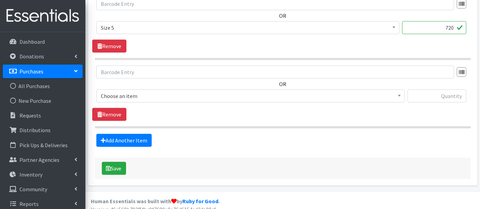
click at [166, 25] on span "Size 5" at bounding box center [248, 28] width 294 height 10
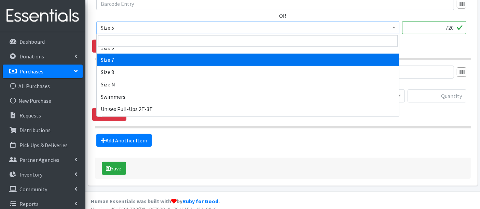
scroll to position [240, 0]
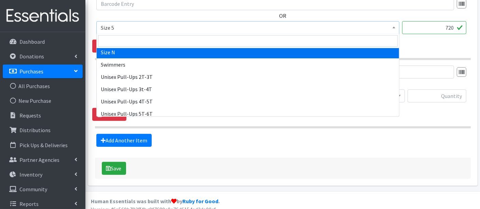
select select "14940"
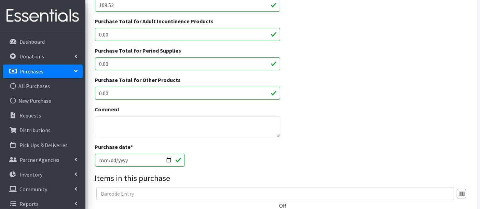
scroll to position [0, 0]
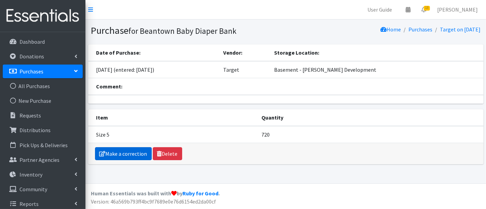
click at [120, 152] on link "Make a correction" at bounding box center [123, 153] width 57 height 13
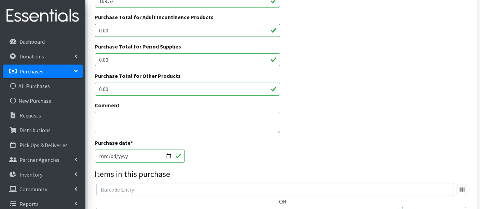
scroll to position [190, 0]
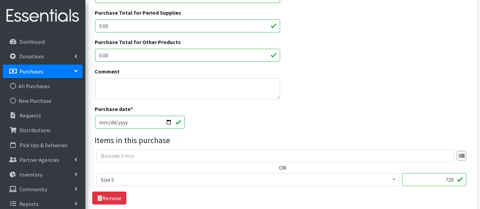
drag, startPoint x: 200, startPoint y: 67, endPoint x: 200, endPoint y: 73, distance: 6.9
click at [200, 68] on div "Comment" at bounding box center [188, 83] width 186 height 32
drag, startPoint x: 202, startPoint y: 81, endPoint x: 206, endPoint y: 80, distance: 4.2
click at [202, 81] on textarea "Comment" at bounding box center [188, 88] width 186 height 21
type textarea "A"
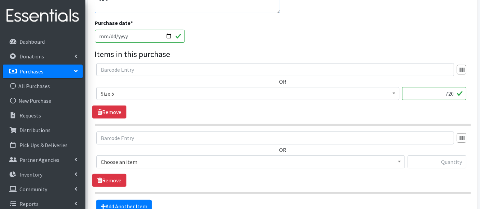
scroll to position [303, 0]
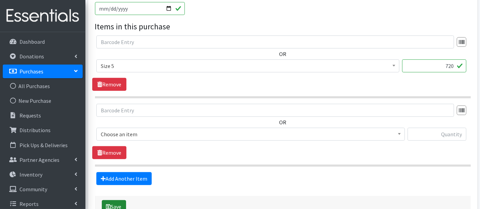
type textarea "Sz 5"
click at [119, 204] on button "Save" at bounding box center [114, 206] width 24 height 13
